Goal: Task Accomplishment & Management: Manage account settings

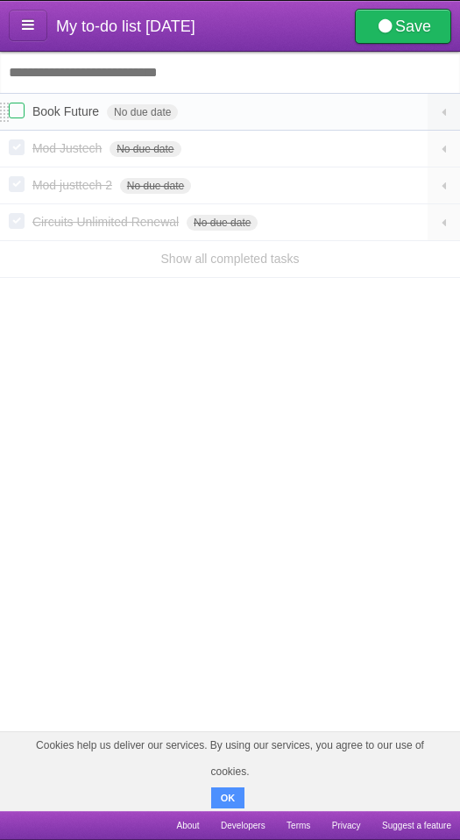
click at [344, 124] on li "Book Future No due date White Red Blue Green Purple Orange" at bounding box center [230, 112] width 460 height 38
click at [323, 113] on form "Book Future No due date White Red Blue Green Purple Orange" at bounding box center [230, 112] width 443 height 18
drag, startPoint x: 399, startPoint y: 117, endPoint x: 409, endPoint y: 116, distance: 9.8
click at [379, 106] on form "Book Future No due date White Red Blue Green Purple Orange" at bounding box center [230, 112] width 443 height 18
click at [444, 116] on icon at bounding box center [445, 112] width 16 height 14
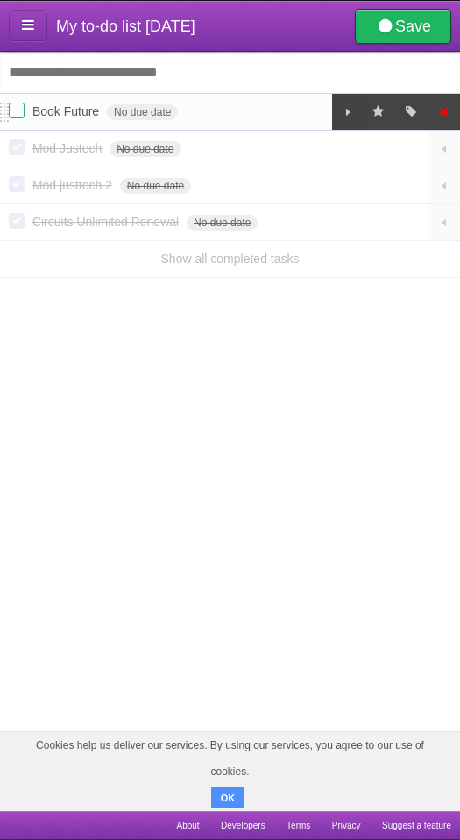
click at [446, 111] on icon at bounding box center [445, 112] width 16 height 18
click at [444, 146] on icon at bounding box center [445, 149] width 16 height 14
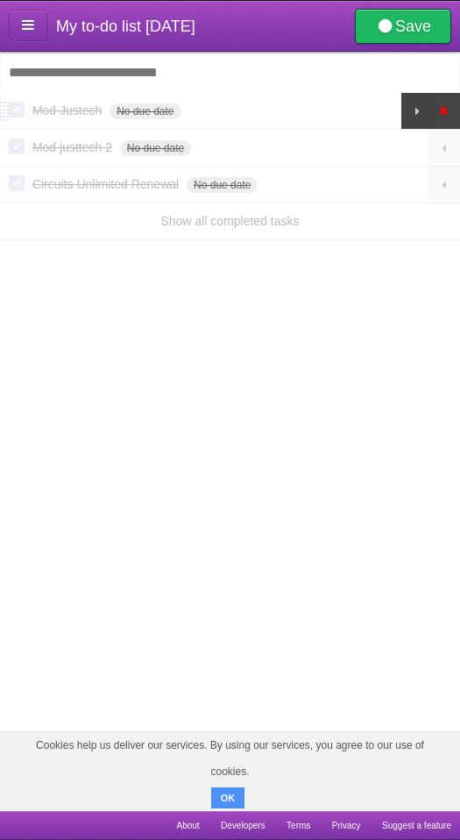
click at [441, 102] on link at bounding box center [444, 111] width 33 height 36
click at [448, 146] on icon at bounding box center [445, 148] width 16 height 14
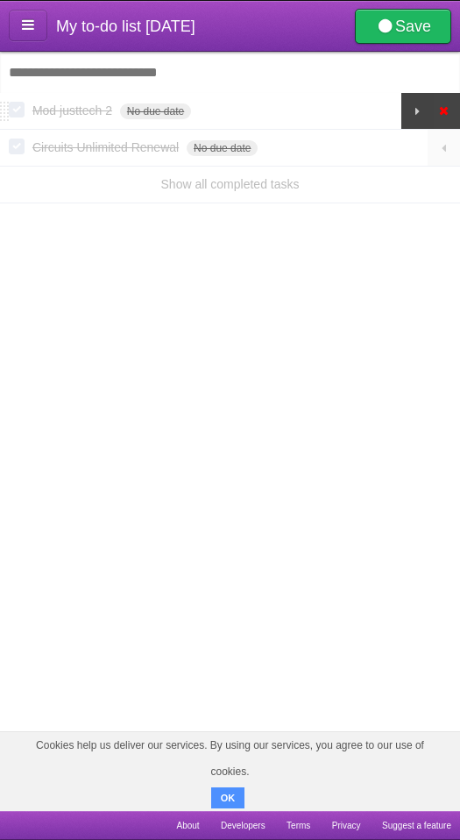
click at [444, 106] on icon at bounding box center [445, 111] width 16 height 18
click at [450, 153] on icon at bounding box center [445, 148] width 16 height 14
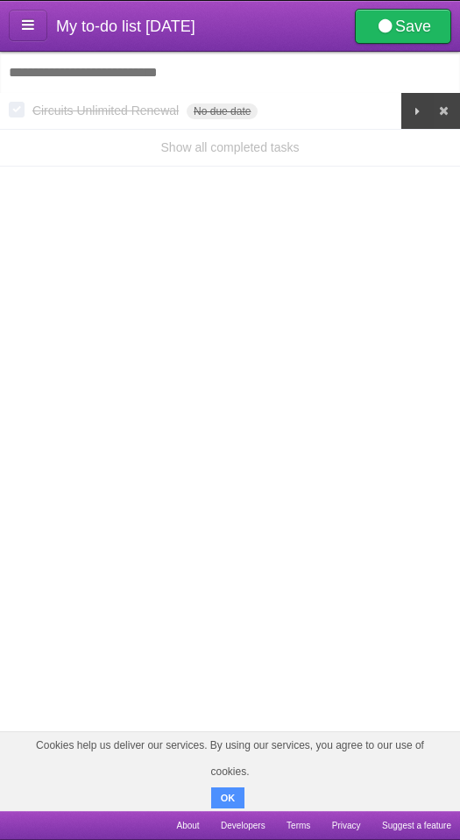
click at [446, 154] on li "Show all completed tasks" at bounding box center [230, 148] width 460 height 38
click at [439, 111] on icon at bounding box center [445, 111] width 16 height 18
